Goal: Find specific page/section: Find specific page/section

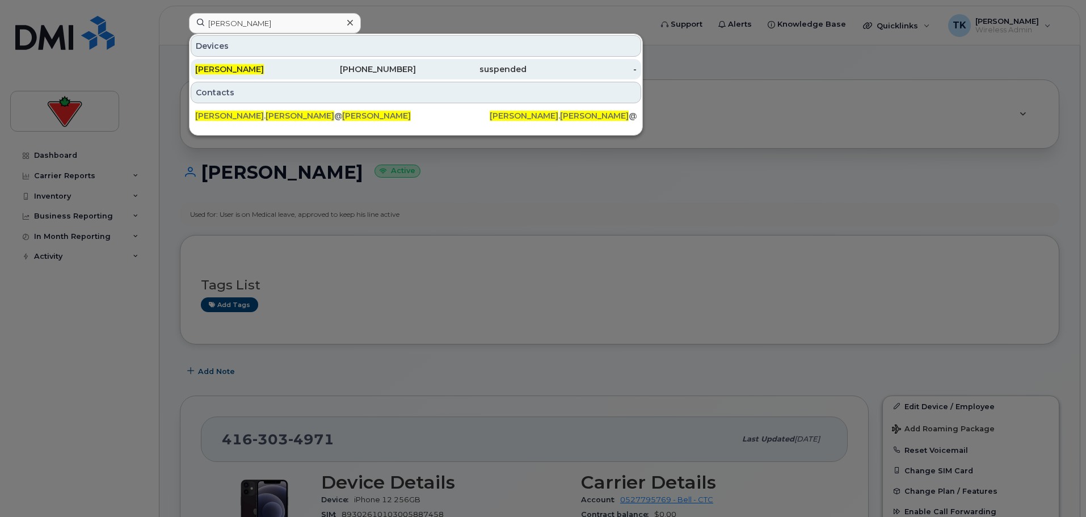
type input "[PERSON_NAME]"
click at [273, 65] on div "[PERSON_NAME]" at bounding box center [250, 69] width 111 height 11
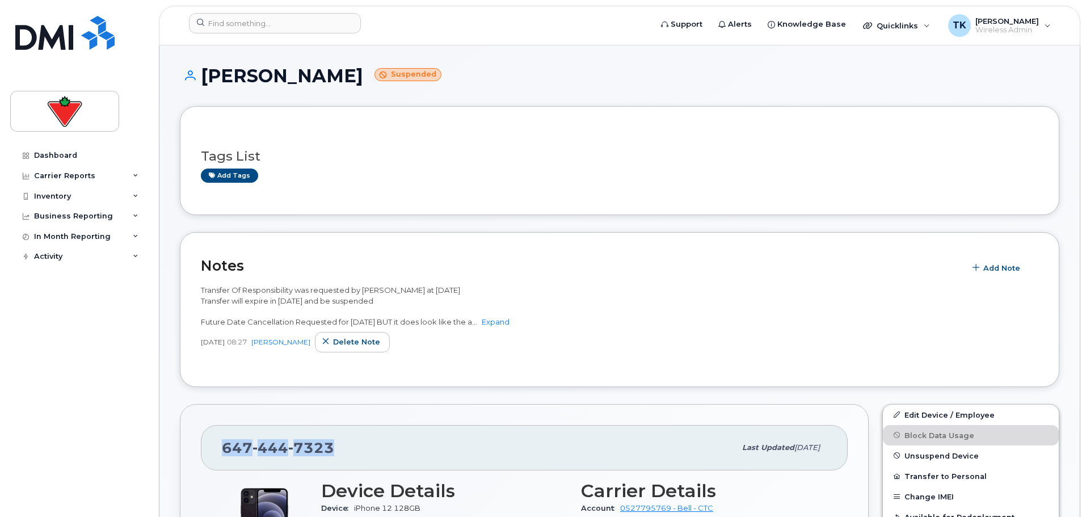
drag, startPoint x: 344, startPoint y: 444, endPoint x: 221, endPoint y: 440, distance: 123.2
click at [221, 440] on div "647 444 7323 Last updated Aug 15, 2025" at bounding box center [524, 447] width 647 height 45
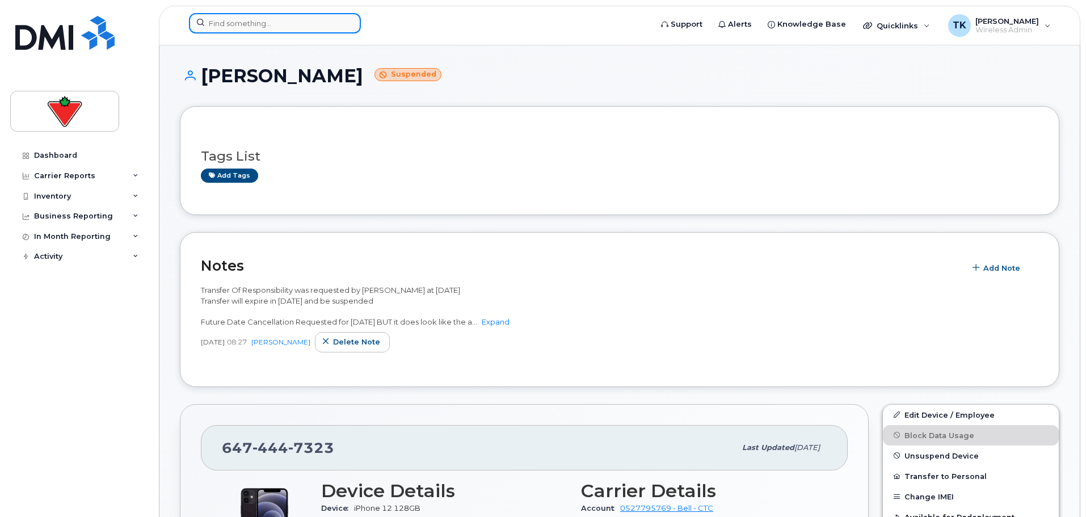
click at [291, 30] on input at bounding box center [275, 23] width 172 height 20
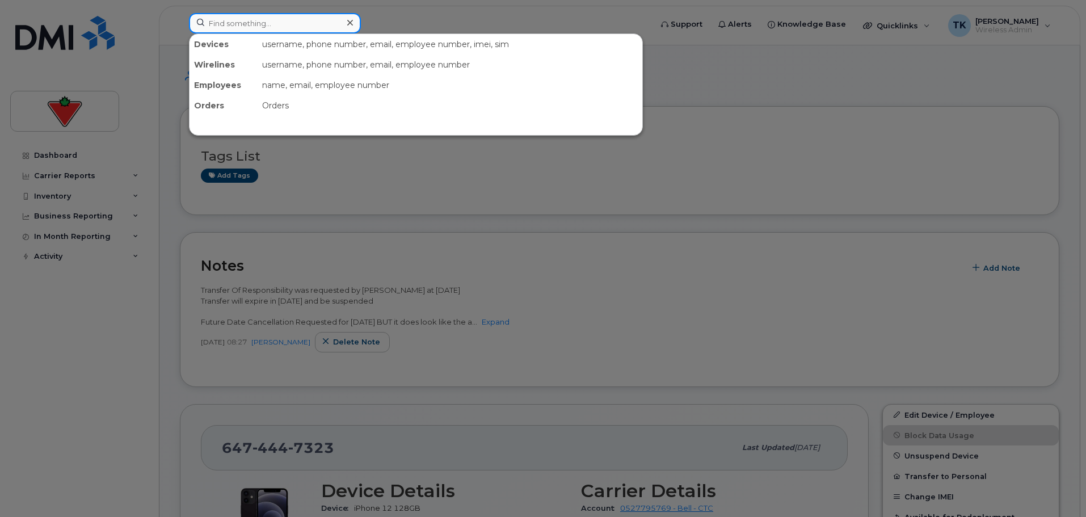
paste input "6474447323"
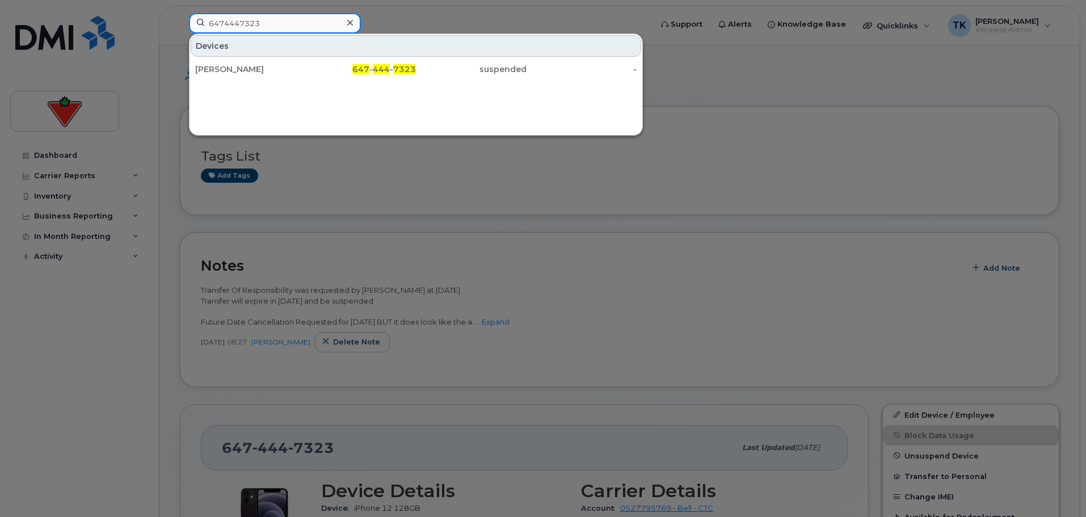
drag, startPoint x: 230, startPoint y: 27, endPoint x: 179, endPoint y: 27, distance: 51.6
click at [180, 27] on div "6474447323 Devices Derek Drennan 647 - 444 - 7323 suspended -" at bounding box center [416, 25] width 473 height 25
type input "6474447323"
